Goal: Information Seeking & Learning: Compare options

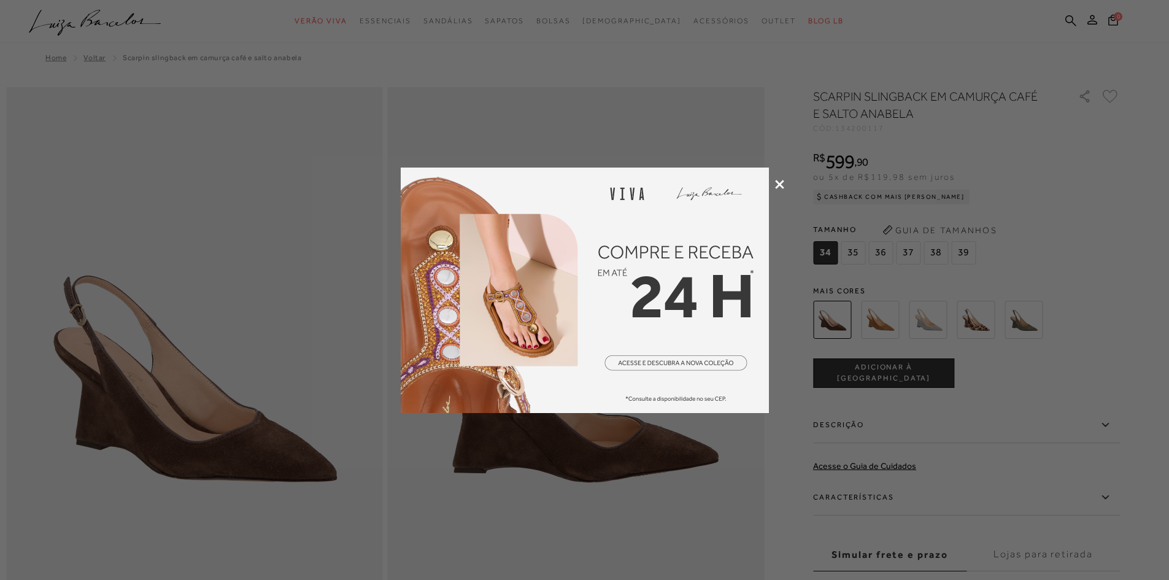
click at [780, 183] on icon at bounding box center [779, 184] width 9 height 9
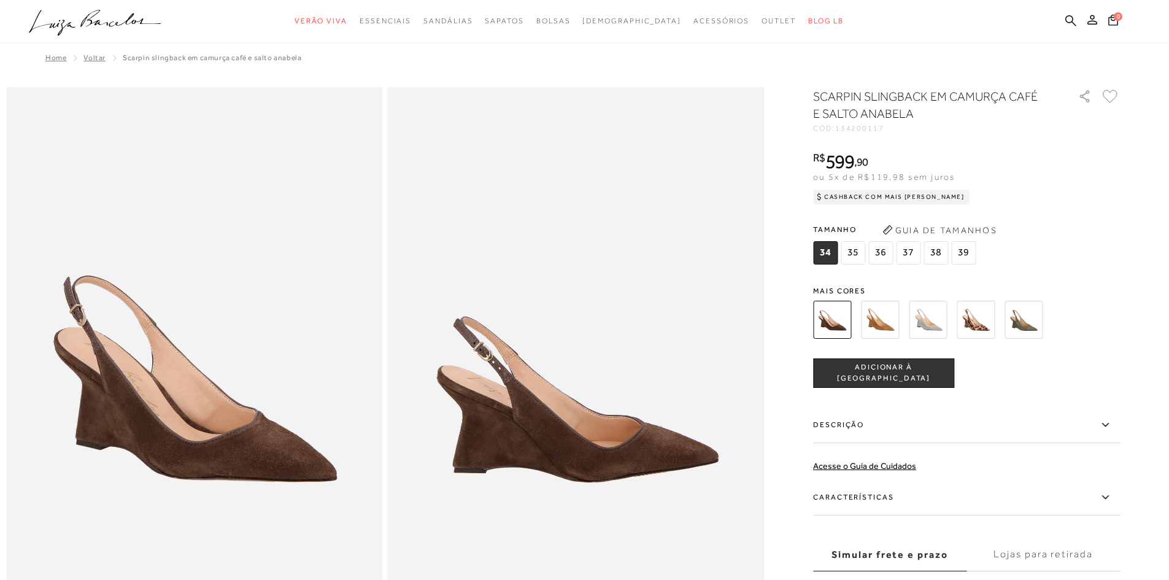
click at [979, 319] on img at bounding box center [975, 320] width 38 height 38
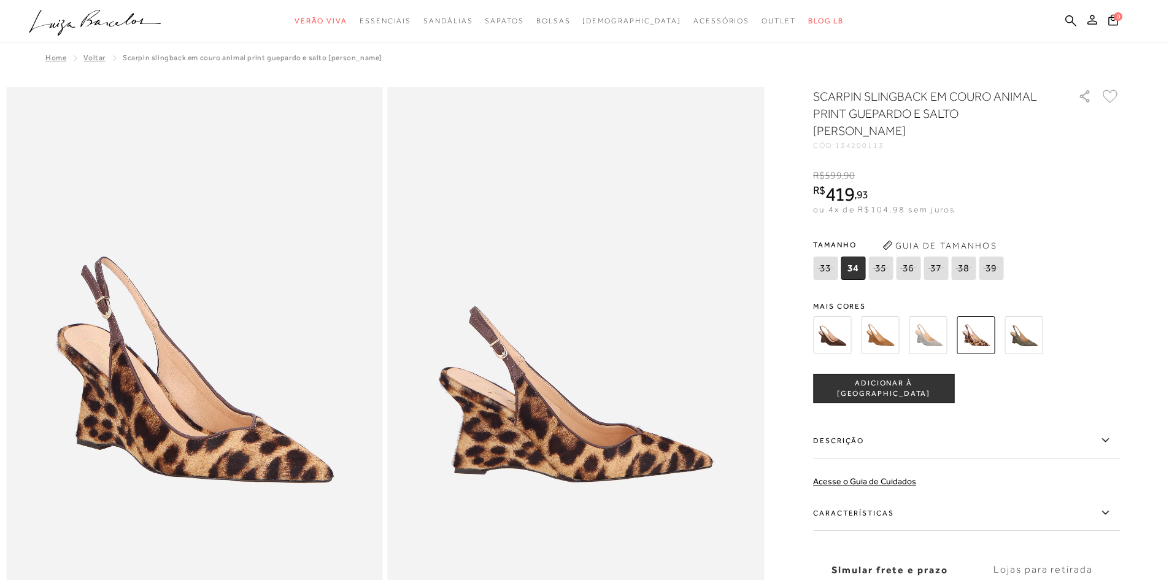
click at [970, 260] on icon at bounding box center [962, 267] width 17 height 15
select select
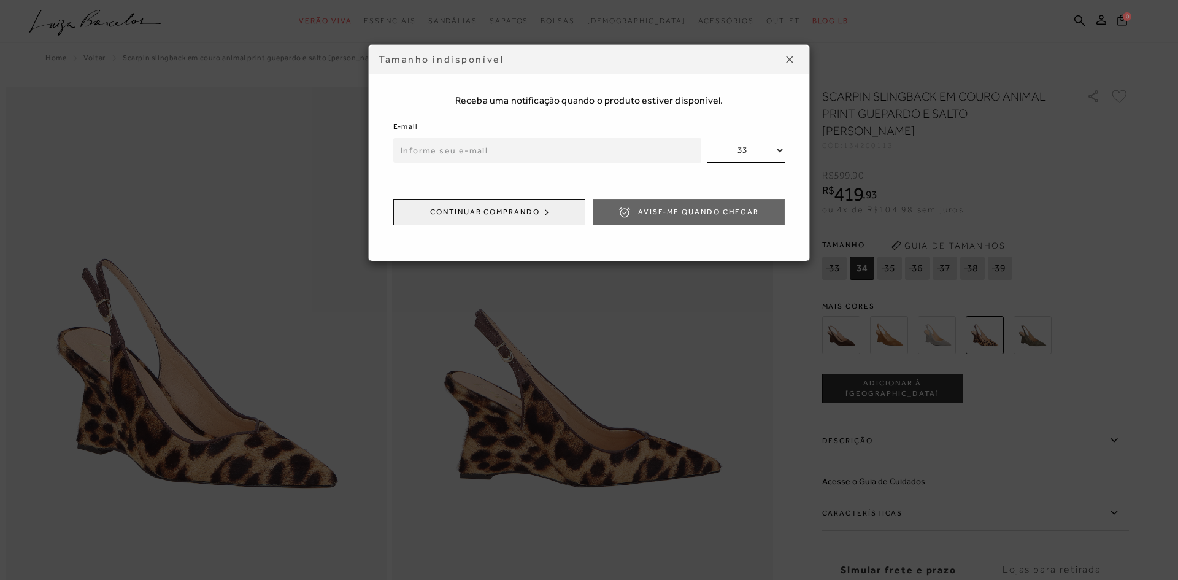
click at [568, 156] on input "email" at bounding box center [547, 150] width 308 height 25
type input "[EMAIL_ADDRESS][DOMAIN_NAME]"
click at [691, 215] on span "Avise-me quando chegar" at bounding box center [698, 212] width 121 height 10
click at [793, 60] on button at bounding box center [790, 60] width 20 height 20
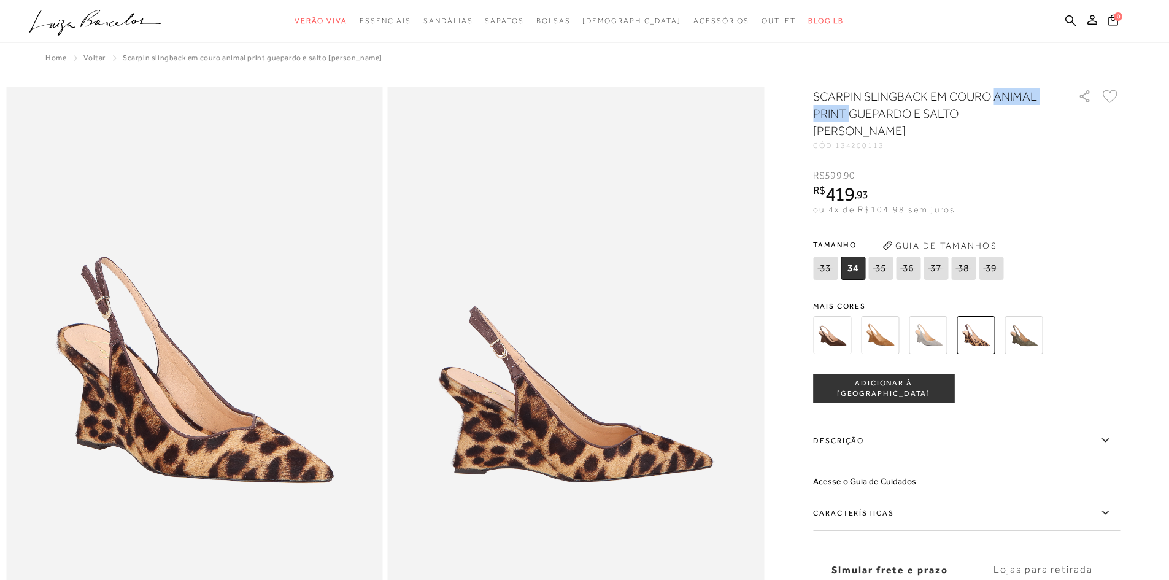
drag, startPoint x: 997, startPoint y: 97, endPoint x: 852, endPoint y: 110, distance: 145.4
click at [852, 110] on h1 "SCARPIN SLINGBACK EM COURO ANIMAL PRINT GUEPARDO E SALTO [PERSON_NAME]" at bounding box center [928, 114] width 230 height 52
drag, startPoint x: 852, startPoint y: 110, endPoint x: 918, endPoint y: 112, distance: 65.7
click at [918, 112] on h1 "SCARPIN SLINGBACK EM COURO ANIMAL PRINT GUEPARDO E SALTO [PERSON_NAME]" at bounding box center [928, 114] width 230 height 52
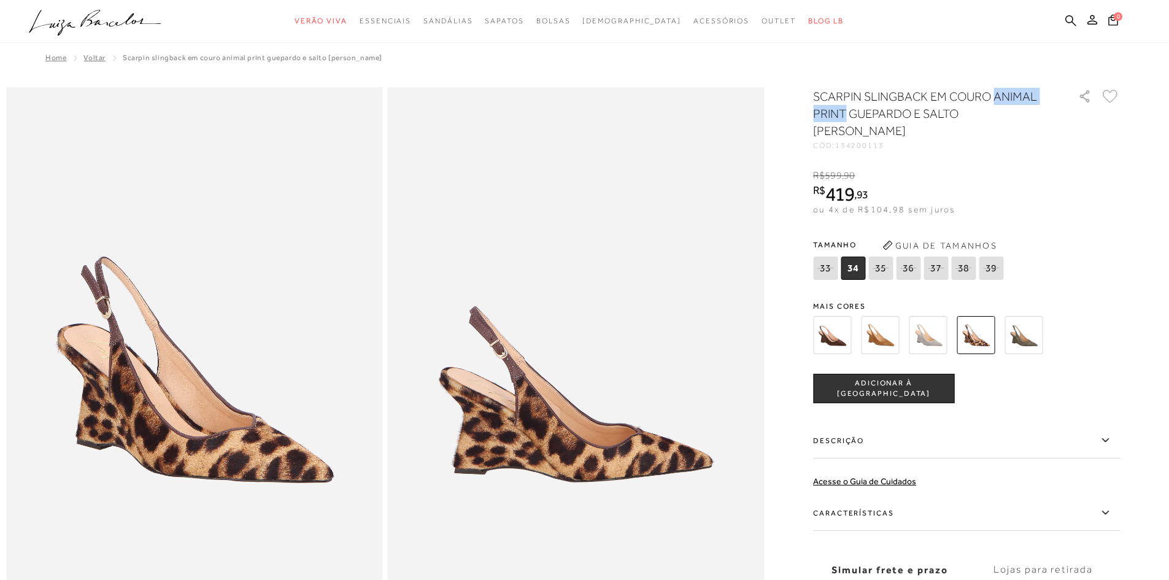
drag, startPoint x: 999, startPoint y: 94, endPoint x: 848, endPoint y: 110, distance: 151.7
click at [848, 110] on h1 "SCARPIN SLINGBACK EM COURO ANIMAL PRINT GUEPARDO E SALTO [PERSON_NAME]" at bounding box center [928, 114] width 230 height 52
copy h1 "ANIMAL PRINT"
click at [1078, 18] on ul ".a{fill-rule:evenodd;} Verão Viva Em alta Favoritos das Influenciadoras Apostas…" at bounding box center [575, 21] width 1092 height 23
click at [1073, 18] on icon at bounding box center [1070, 21] width 11 height 12
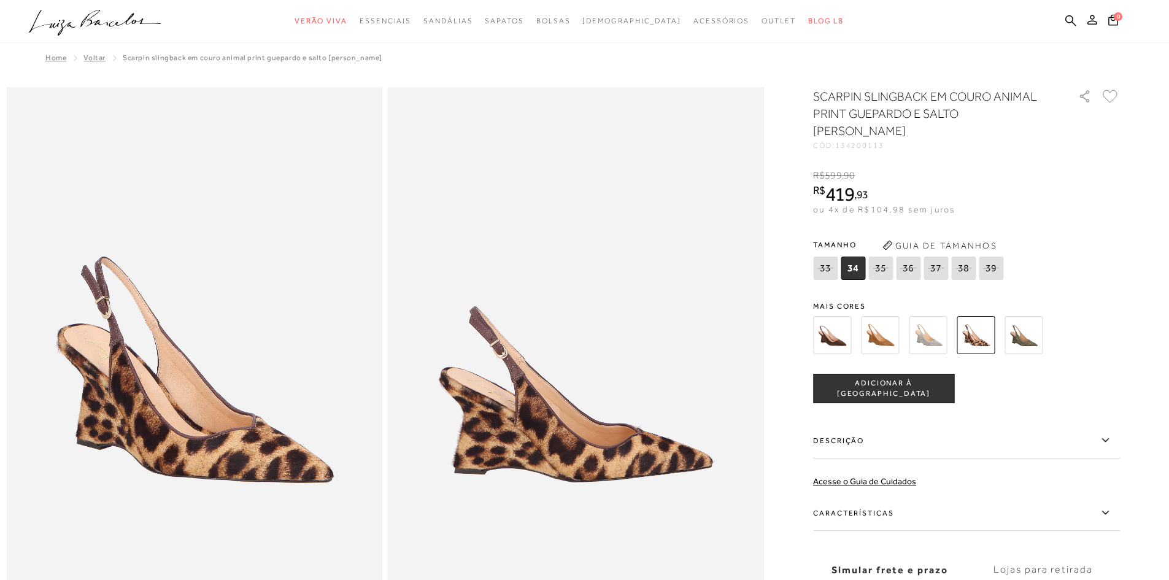
drag, startPoint x: 1071, startPoint y: 24, endPoint x: 964, endPoint y: 26, distance: 106.8
click at [1070, 23] on icon at bounding box center [1070, 21] width 11 height 12
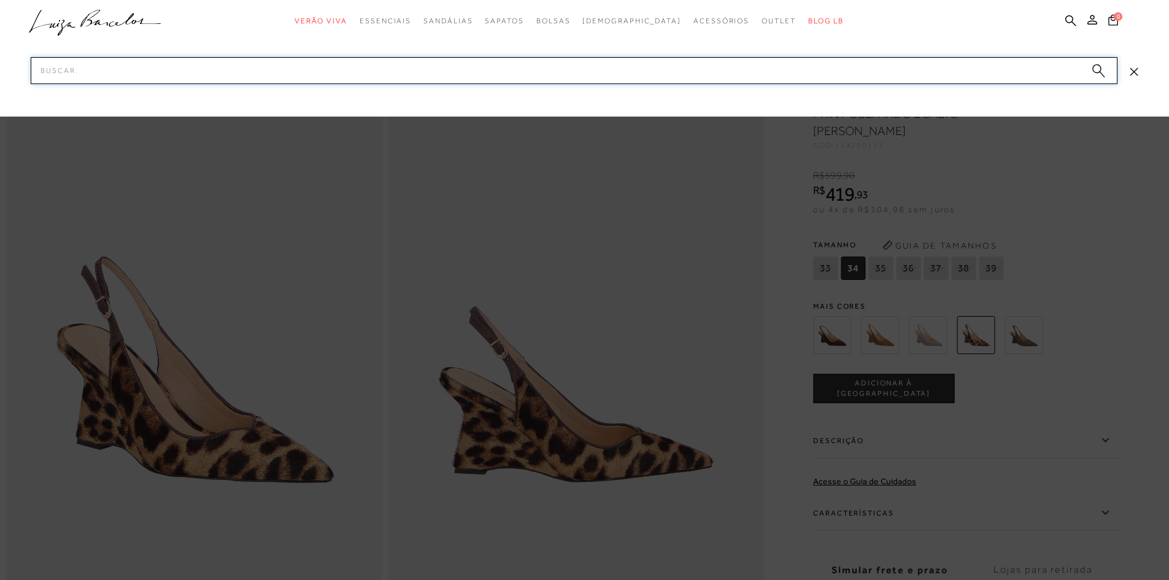
click at [389, 74] on input "Pesquisar" at bounding box center [574, 70] width 1086 height 27
paste input "ANIMAL PRINT"
type input "ANIMAL PRINT"
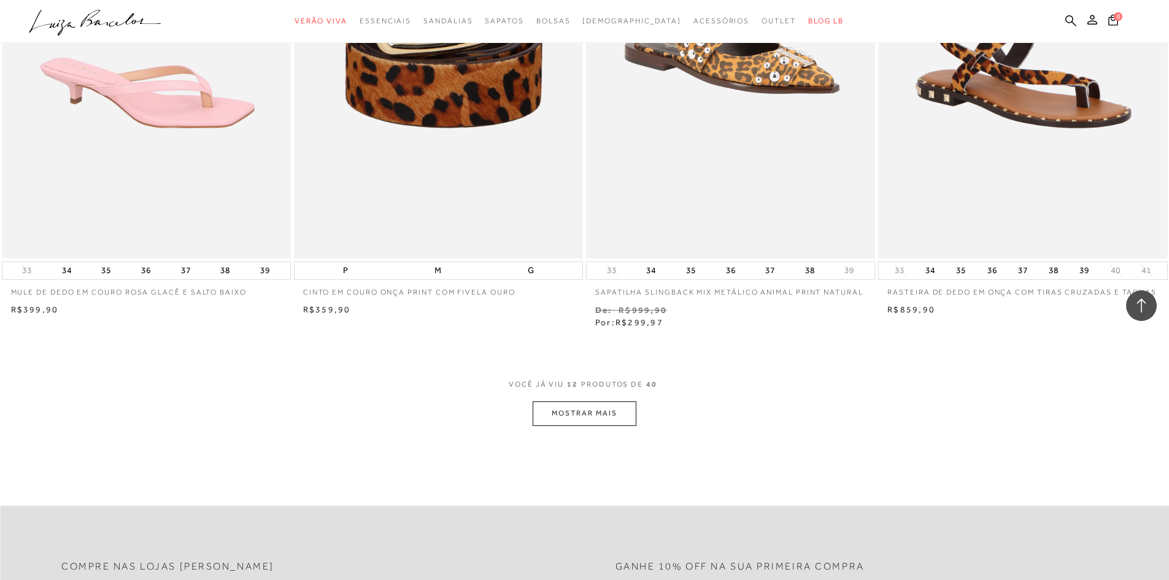
scroll to position [1350, 0]
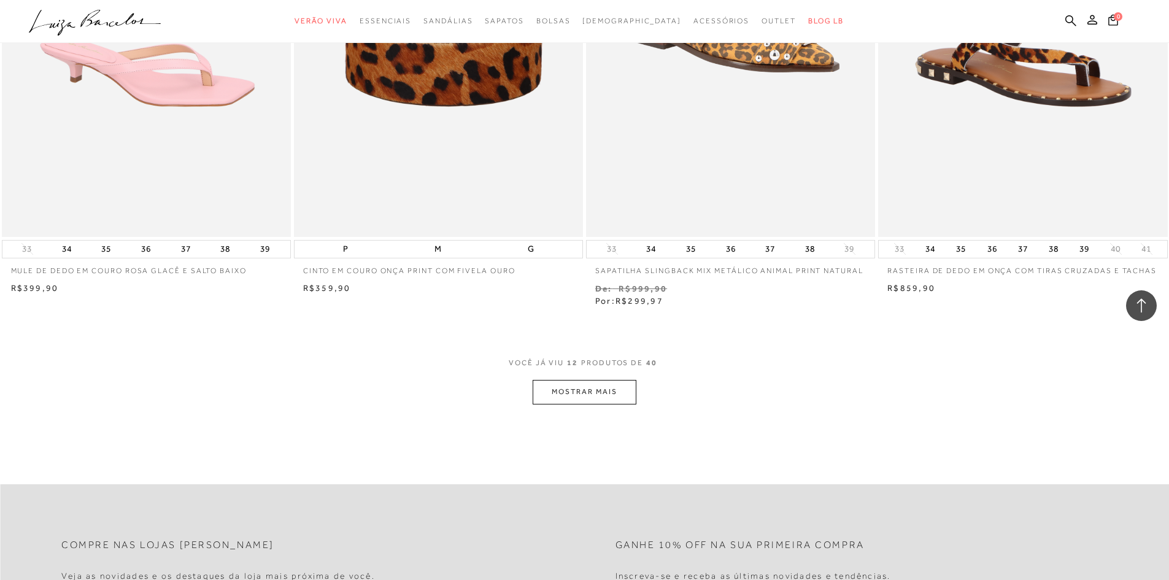
click at [586, 390] on button "MOSTRAR MAIS" at bounding box center [583, 392] width 103 height 24
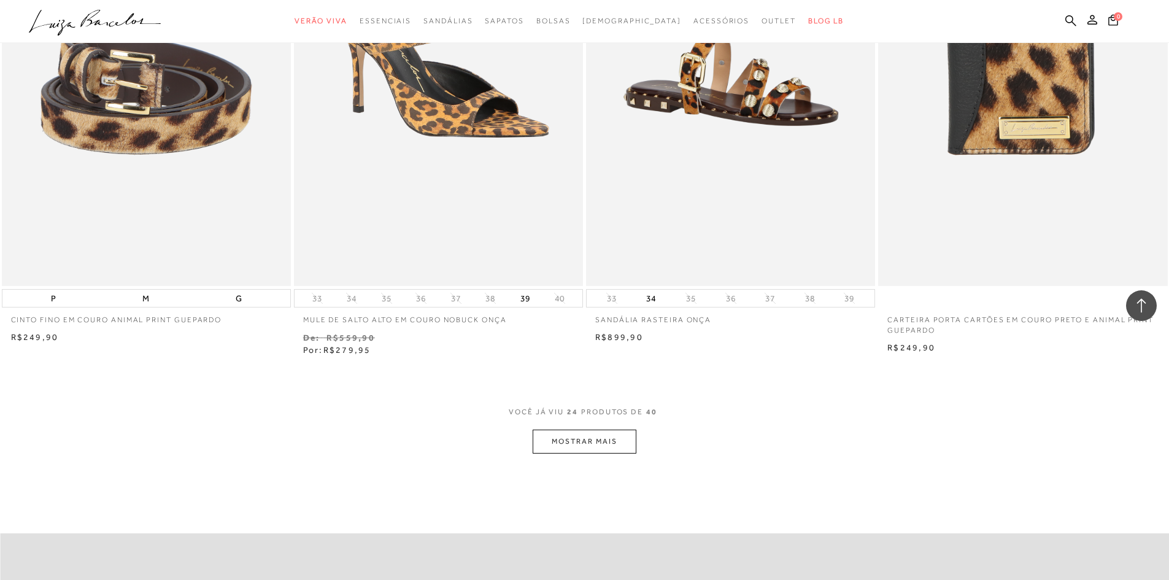
scroll to position [2944, 0]
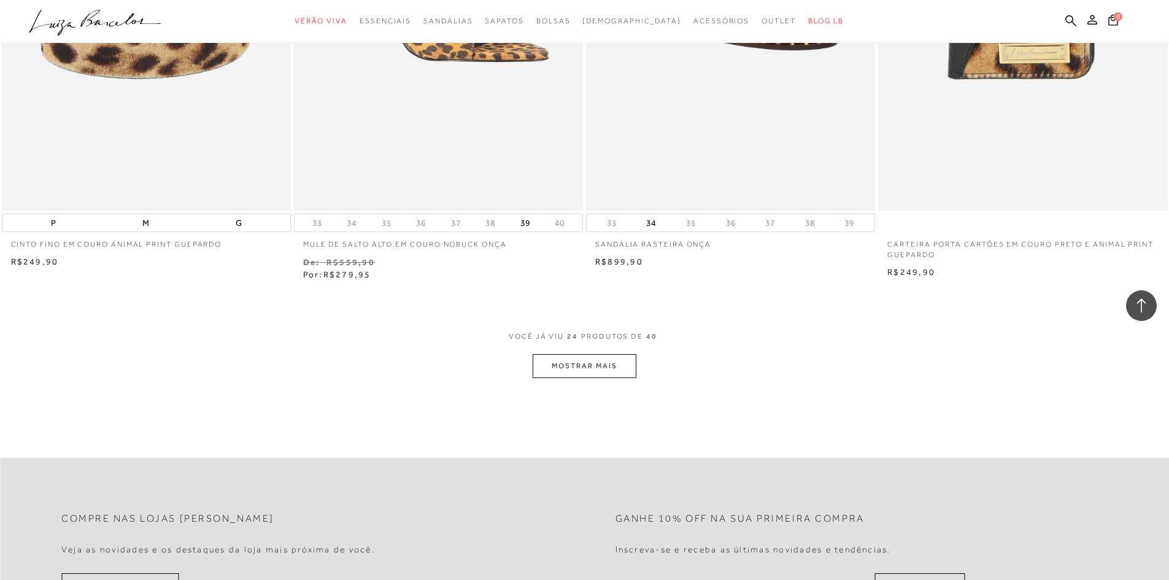
click at [577, 365] on button "MOSTRAR MAIS" at bounding box center [583, 366] width 103 height 24
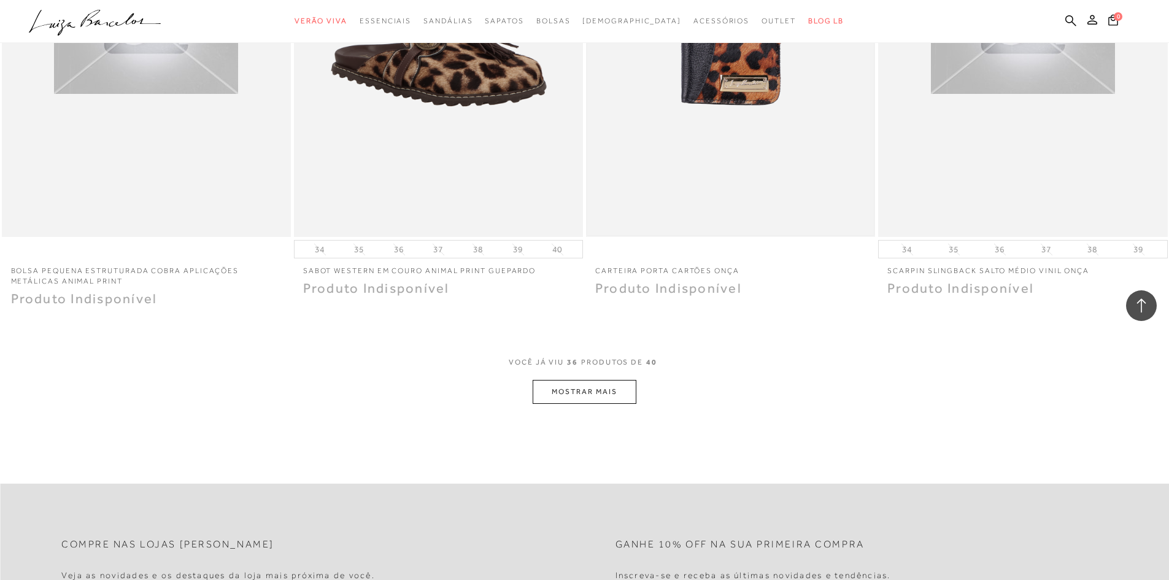
scroll to position [4478, 0]
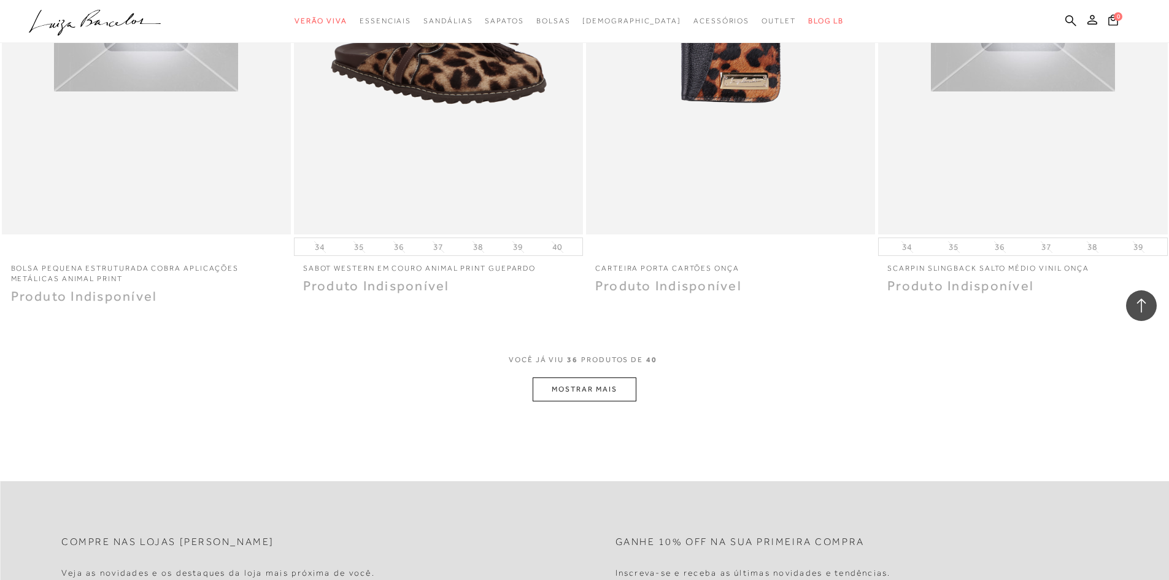
click at [618, 393] on button "MOSTRAR MAIS" at bounding box center [583, 389] width 103 height 24
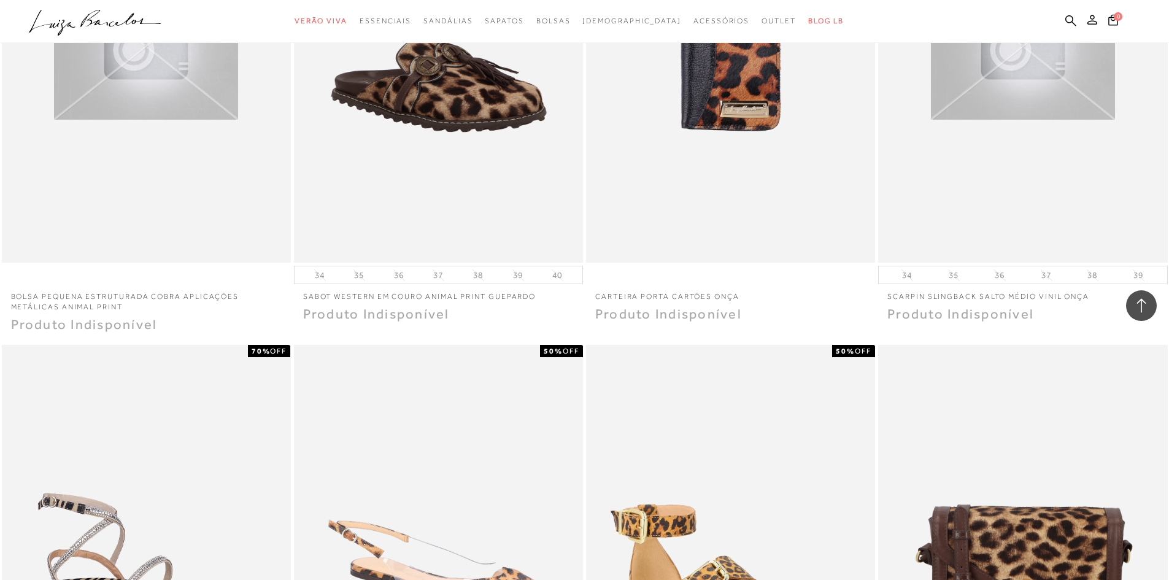
scroll to position [4417, 0]
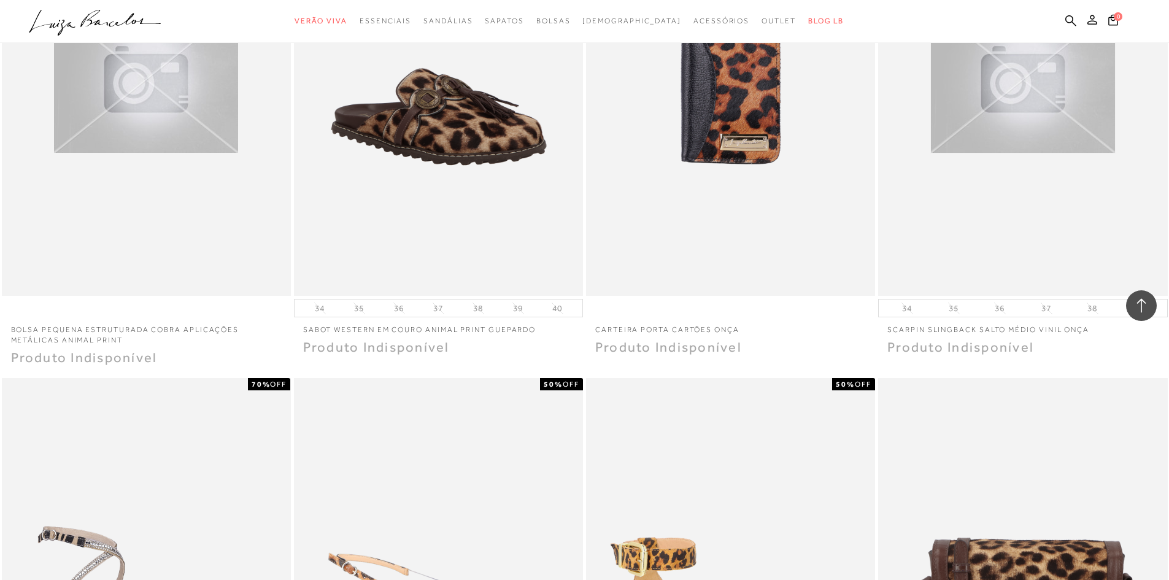
click at [923, 176] on div "SCARPIN SLINGBACK SALTO MÉDIO VINIL ONÇA" at bounding box center [1022, 80] width 289 height 434
click at [932, 328] on p "SCARPIN SLINGBACK SALTO MÉDIO VINIL ONÇA" at bounding box center [1022, 326] width 289 height 18
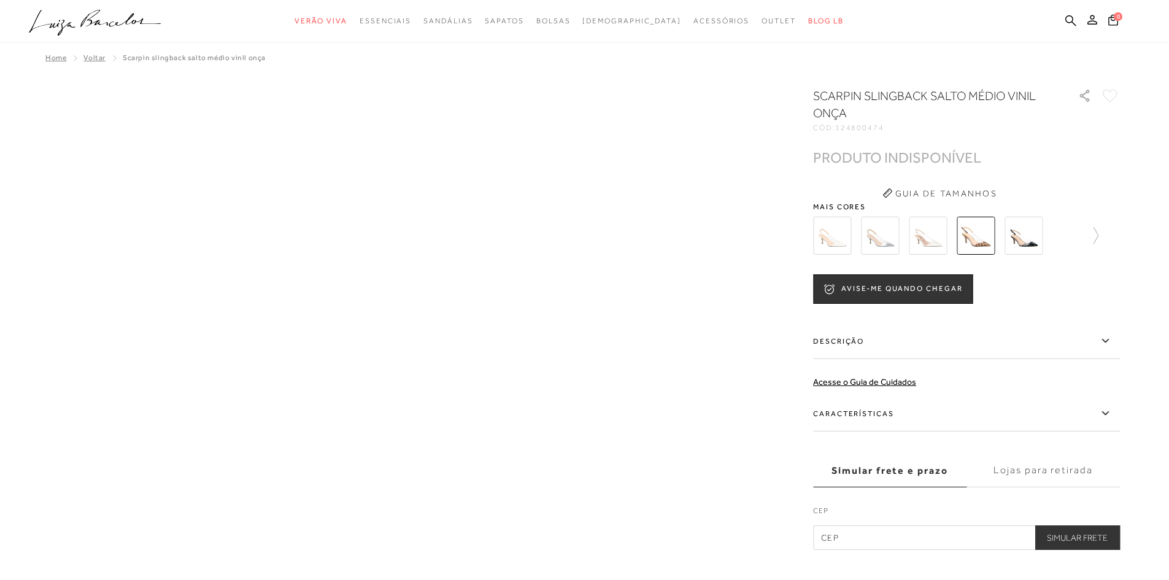
click at [970, 233] on img at bounding box center [975, 236] width 38 height 38
click at [847, 244] on img at bounding box center [832, 236] width 38 height 38
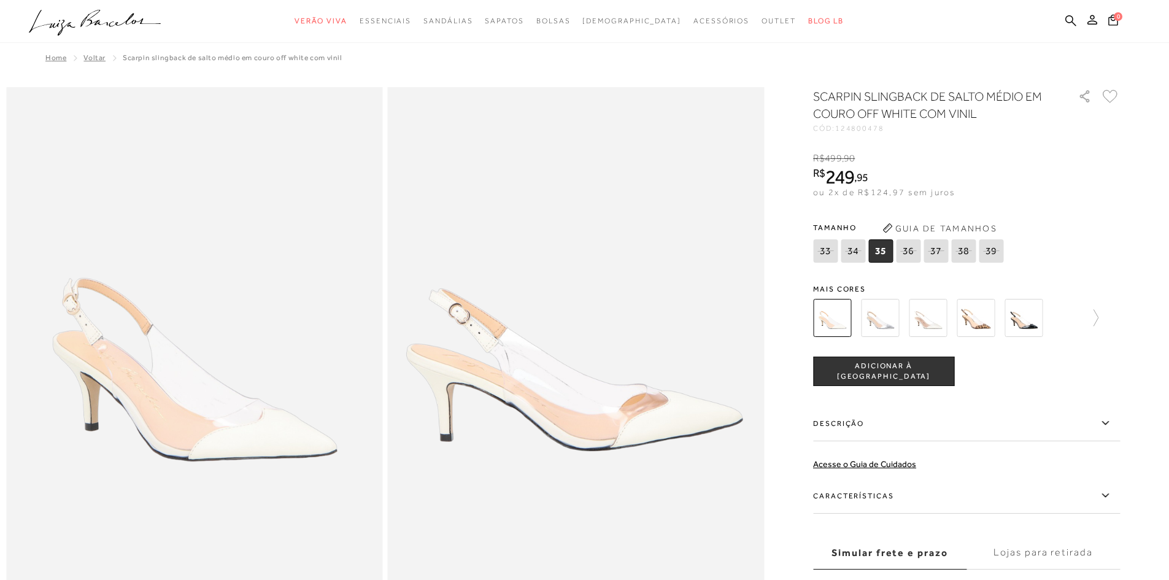
click at [893, 313] on img at bounding box center [880, 318] width 38 height 38
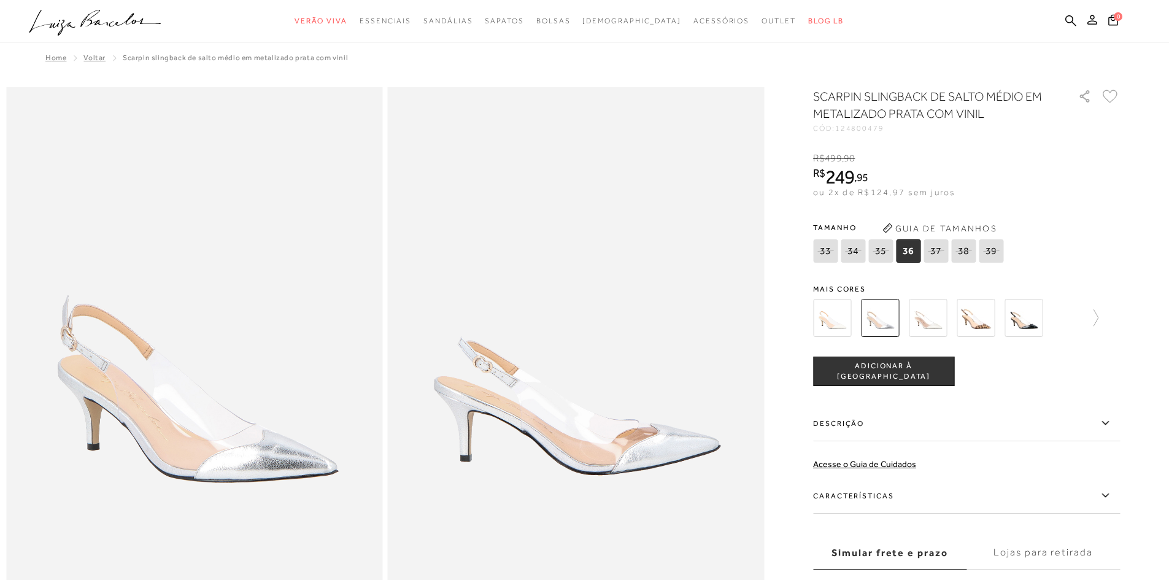
click at [924, 322] on img at bounding box center [927, 318] width 38 height 38
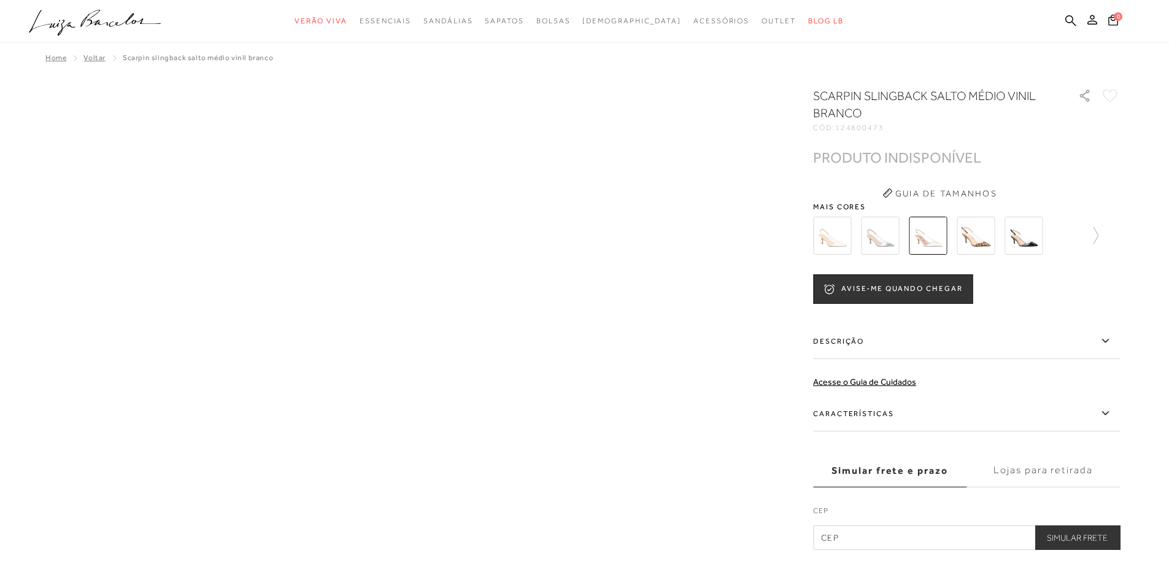
click at [965, 236] on img at bounding box center [975, 236] width 38 height 38
click at [1013, 232] on img at bounding box center [1023, 236] width 38 height 38
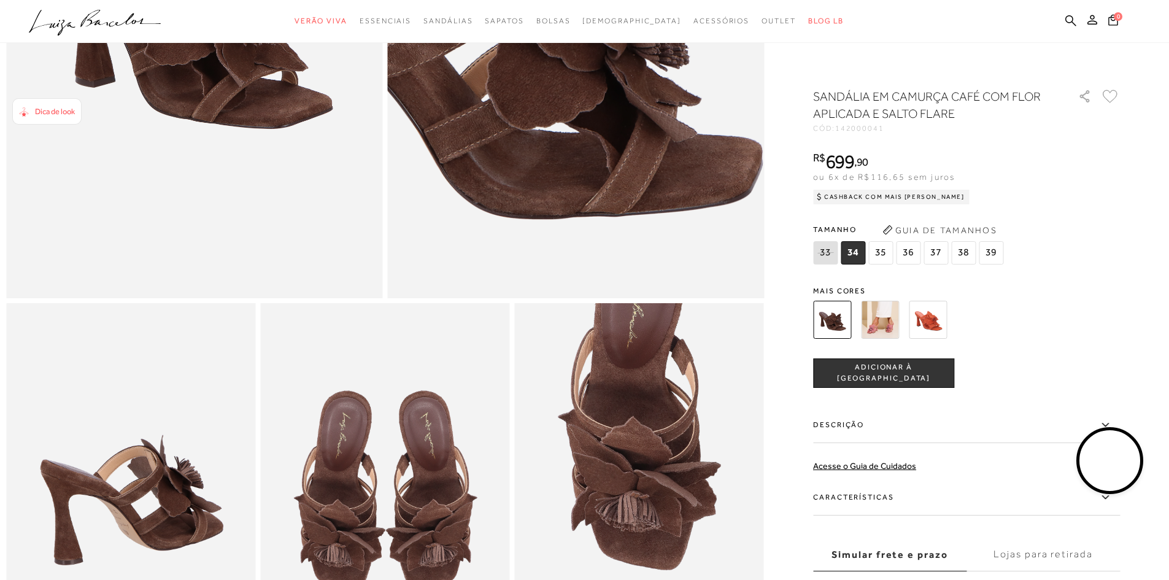
scroll to position [368, 0]
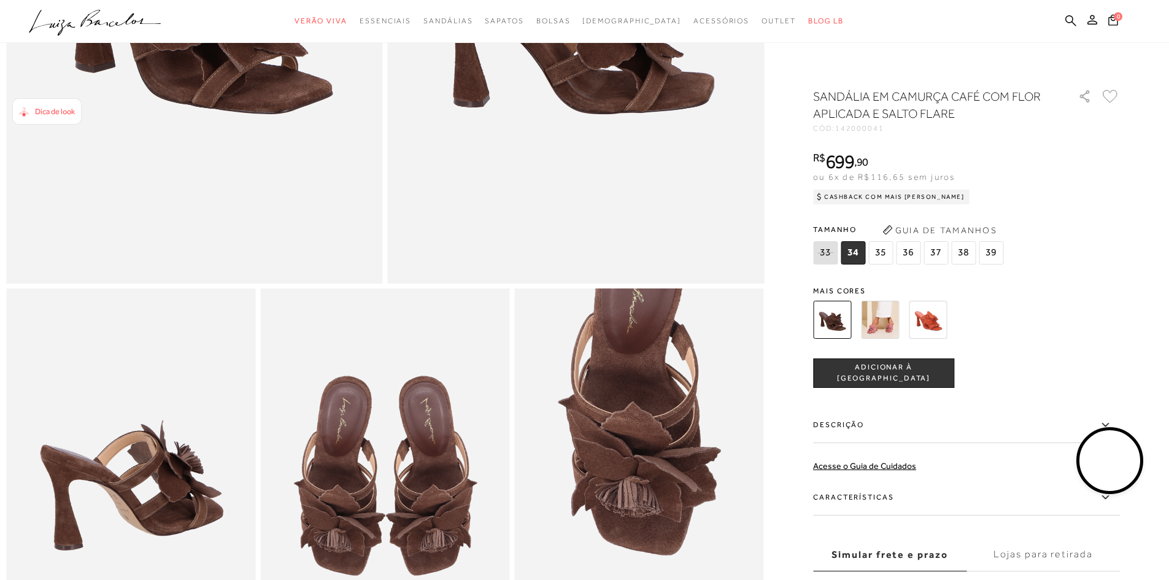
click at [932, 321] on img at bounding box center [927, 320] width 38 height 38
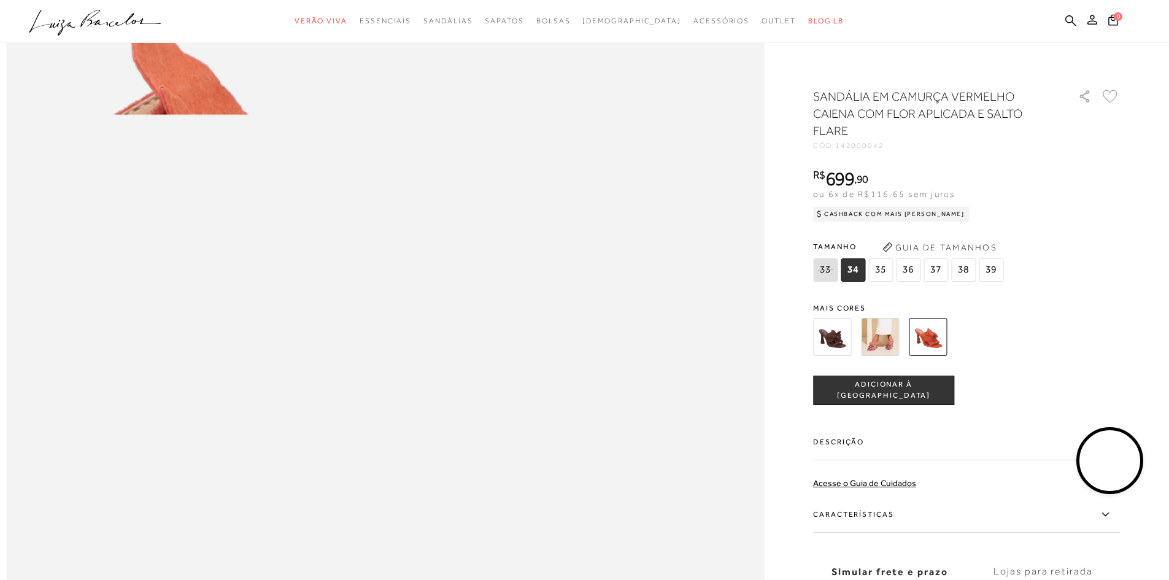
scroll to position [1411, 0]
